Goal: Task Accomplishment & Management: Manage account settings

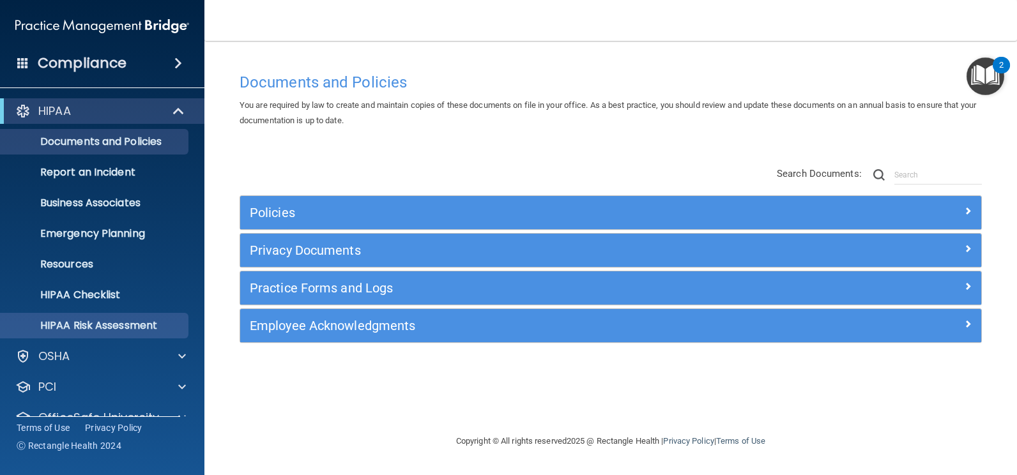
scroll to position [55, 0]
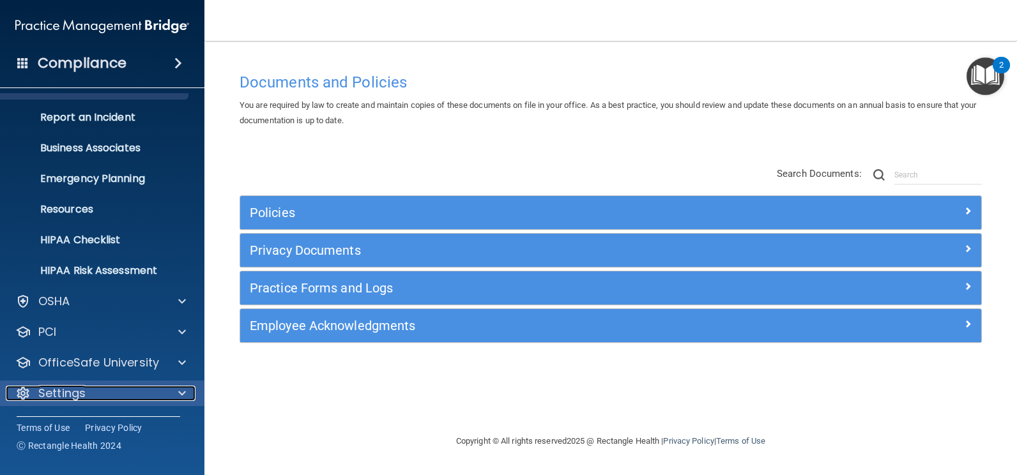
click at [118, 394] on div "Settings" at bounding box center [85, 393] width 158 height 15
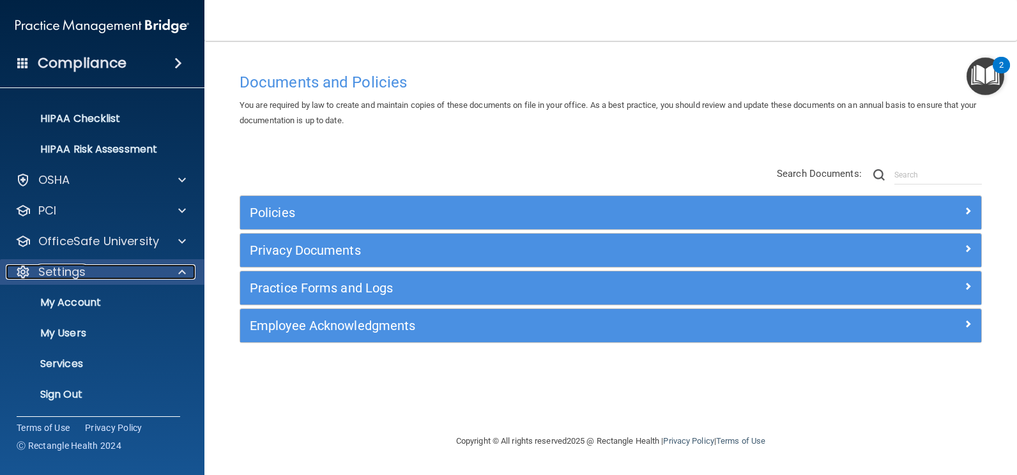
scroll to position [178, 0]
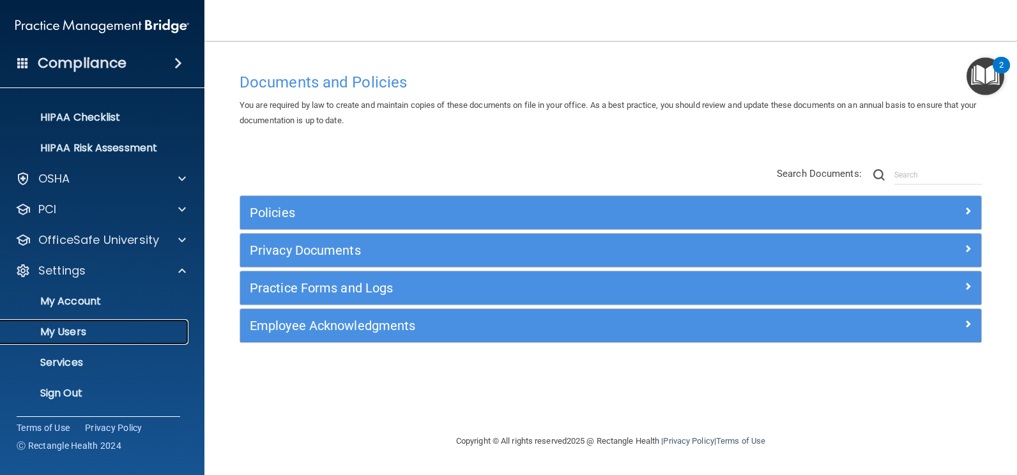
click at [94, 328] on p "My Users" at bounding box center [95, 332] width 174 height 13
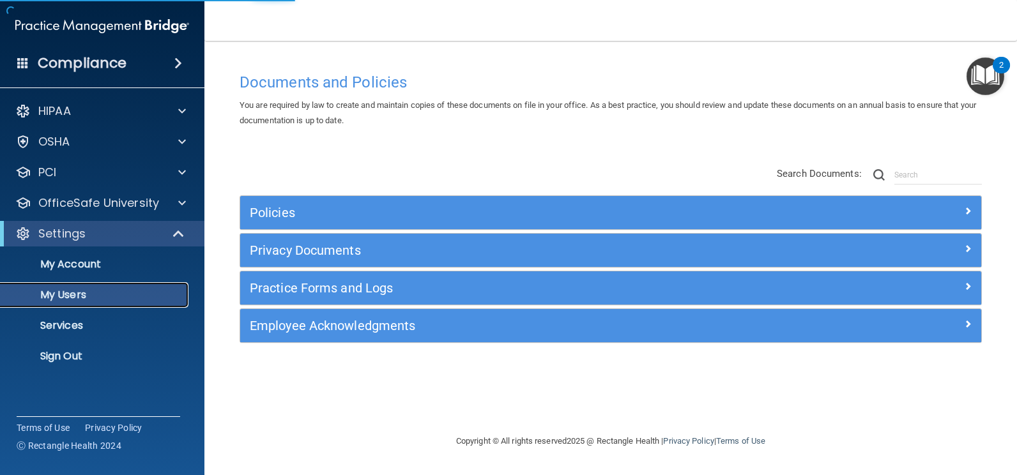
select select "20"
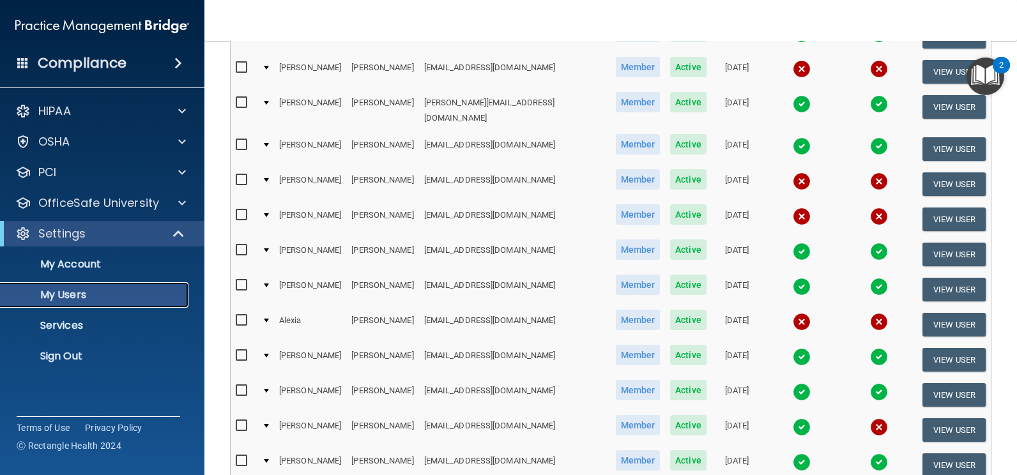
scroll to position [447, 0]
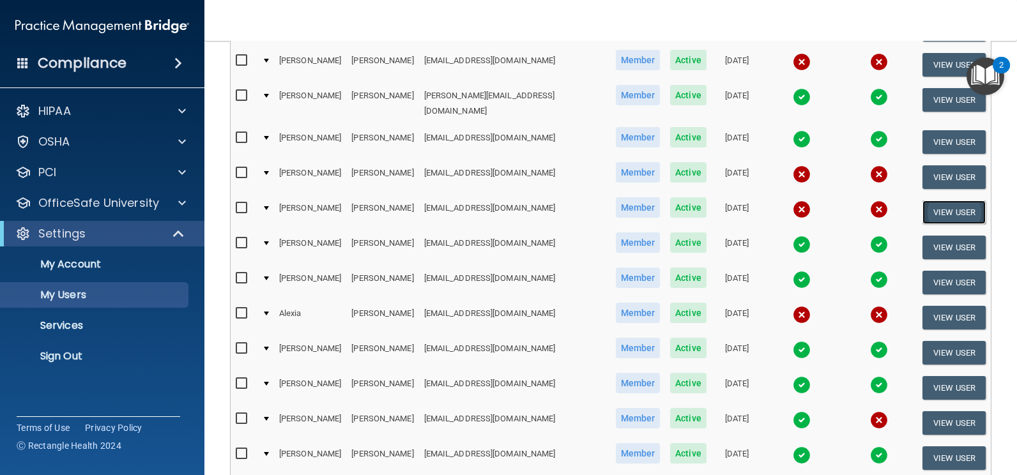
click at [953, 201] on button "View User" at bounding box center [953, 213] width 63 height 24
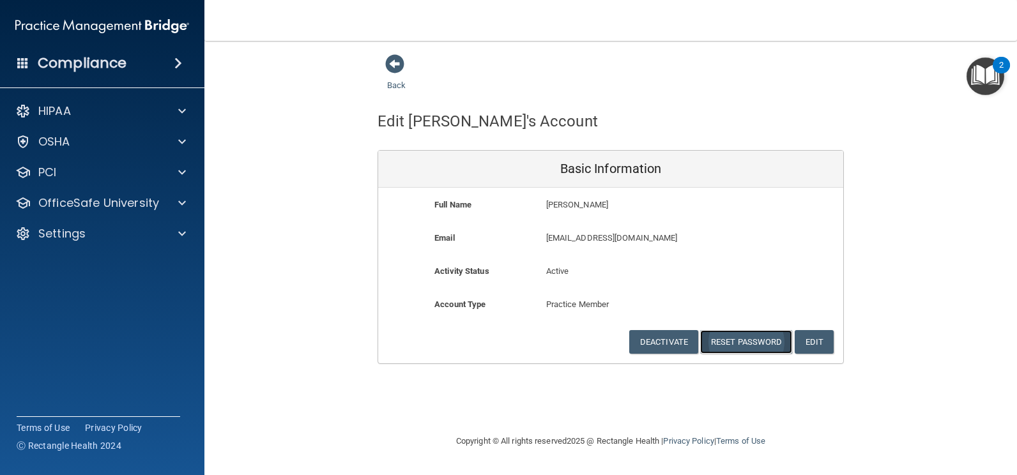
click at [758, 339] on button "Reset Password" at bounding box center [746, 342] width 92 height 24
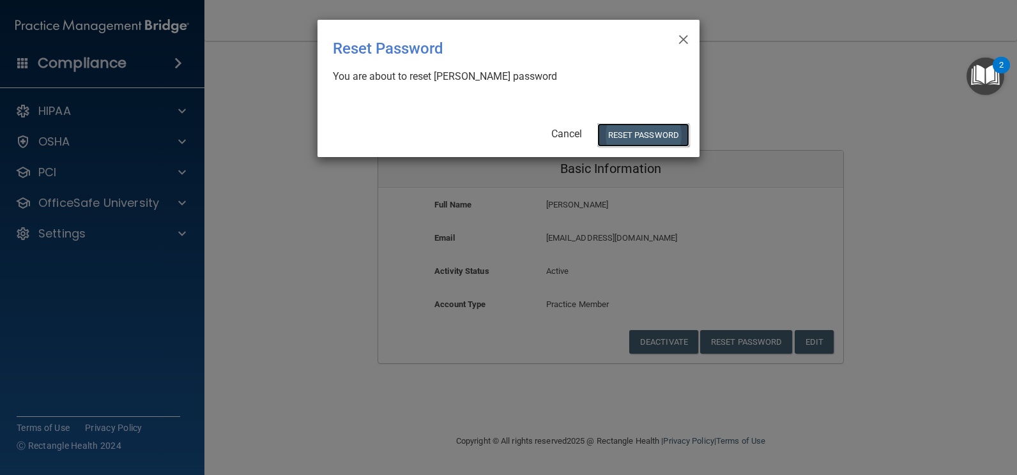
click at [635, 124] on button "Reset Password" at bounding box center [643, 135] width 92 height 24
click at [632, 142] on button "Reset Password" at bounding box center [643, 135] width 92 height 24
click at [664, 135] on button "Reset Password" at bounding box center [643, 135] width 92 height 24
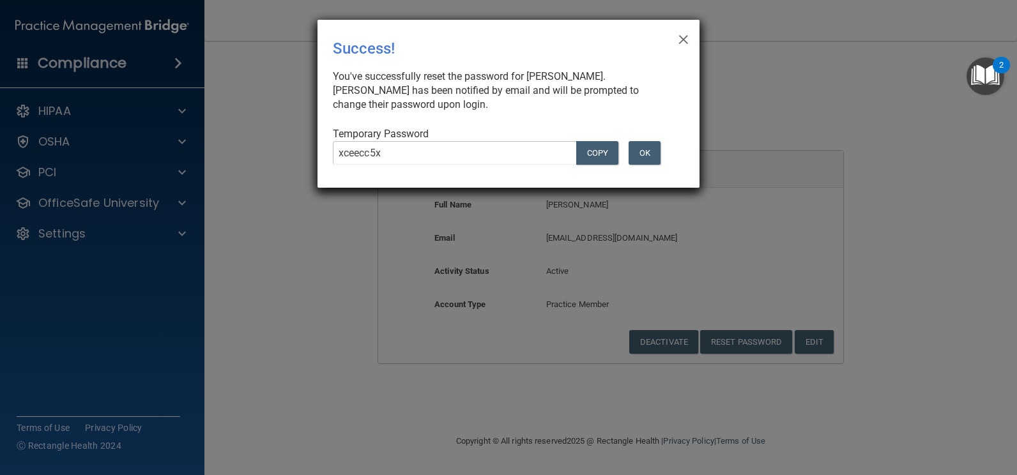
click at [382, 151] on div "× Close Success! You've successfully reset the password for [PERSON_NAME]. [PER…" at bounding box center [508, 104] width 382 height 168
click at [599, 153] on button "COPY" at bounding box center [597, 153] width 42 height 24
click at [641, 158] on button "OK" at bounding box center [644, 153] width 32 height 24
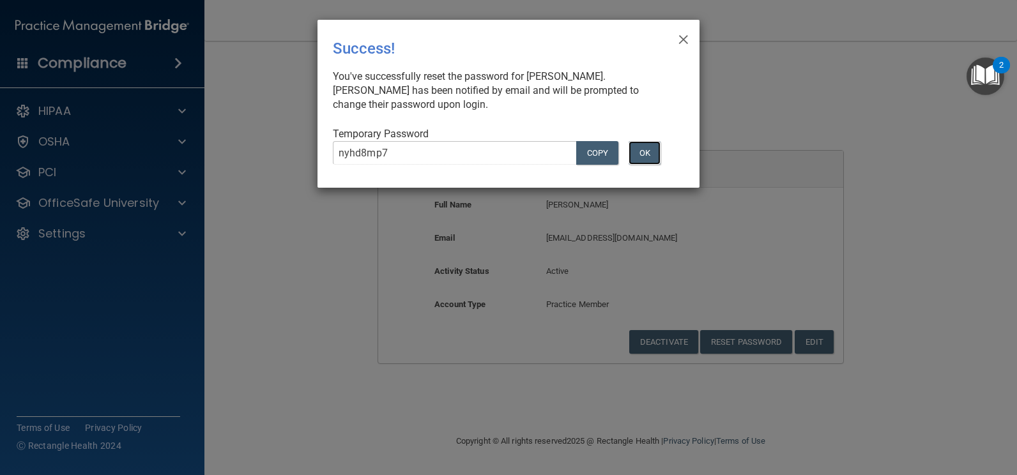
click at [641, 158] on button "OK" at bounding box center [644, 153] width 32 height 24
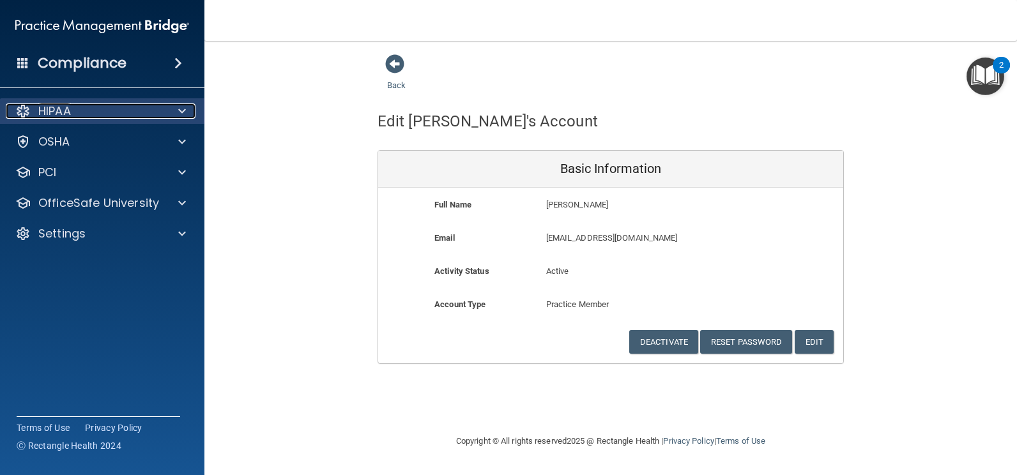
click at [71, 107] on p "HIPAA" at bounding box center [54, 110] width 33 height 15
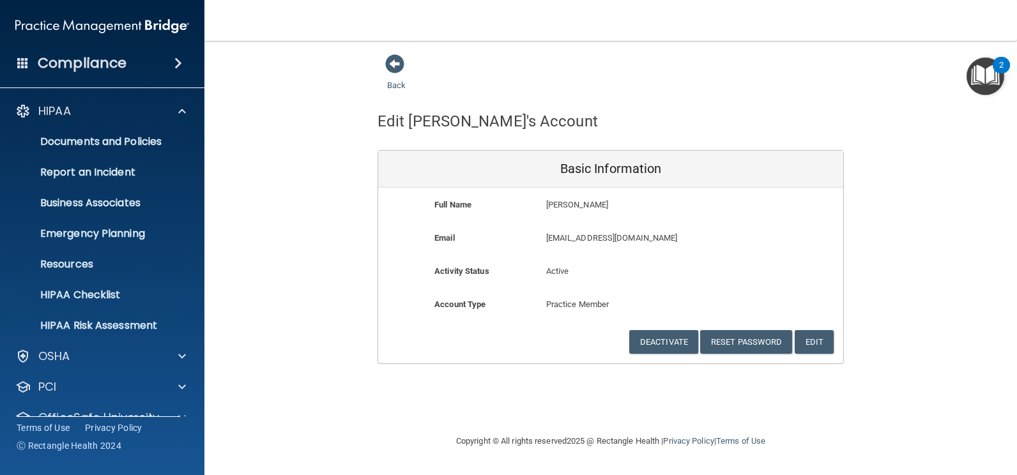
click at [405, 63] on div "Back" at bounding box center [416, 74] width 78 height 40
click at [391, 87] on link "Back" at bounding box center [396, 77] width 19 height 25
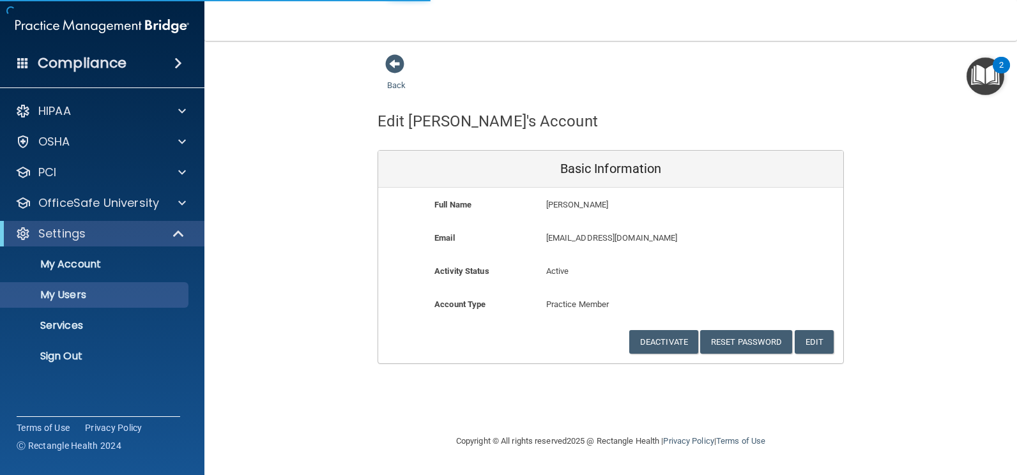
select select "20"
